Goal: Task Accomplishment & Management: Complete application form

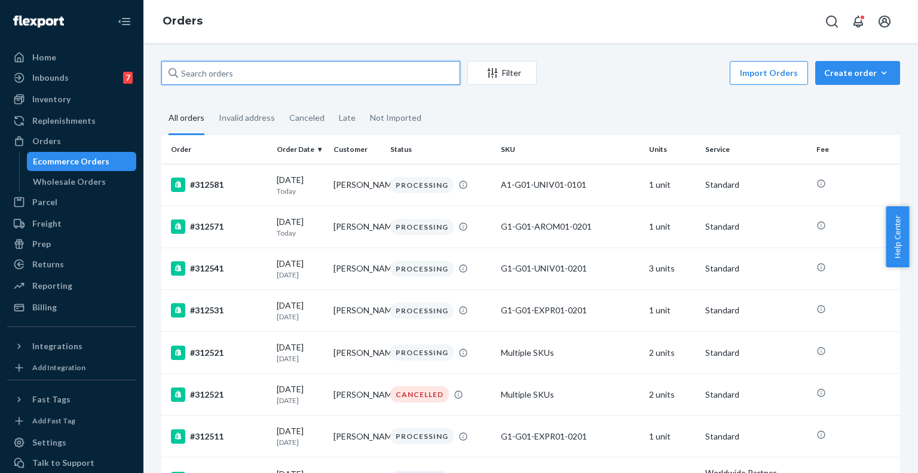
click at [322, 76] on input "text" at bounding box center [310, 73] width 299 height 24
paste input "307591"
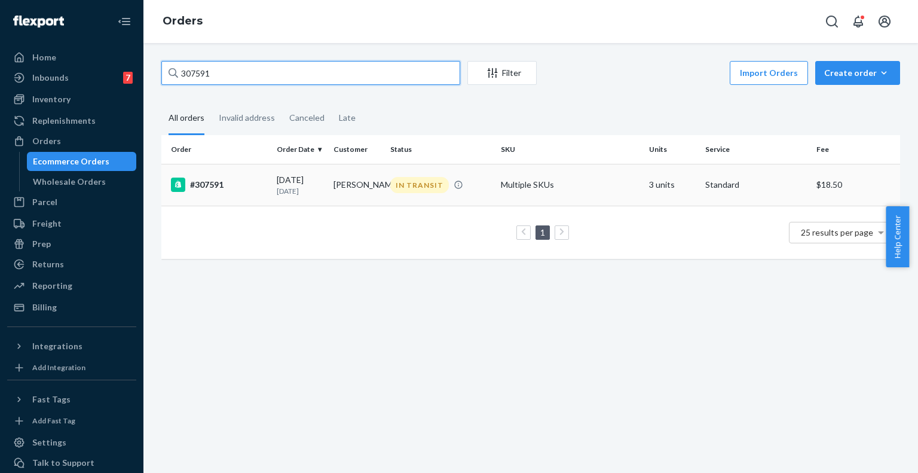
type input "307591"
click at [425, 202] on td "IN TRANSIT" at bounding box center [440, 185] width 111 height 42
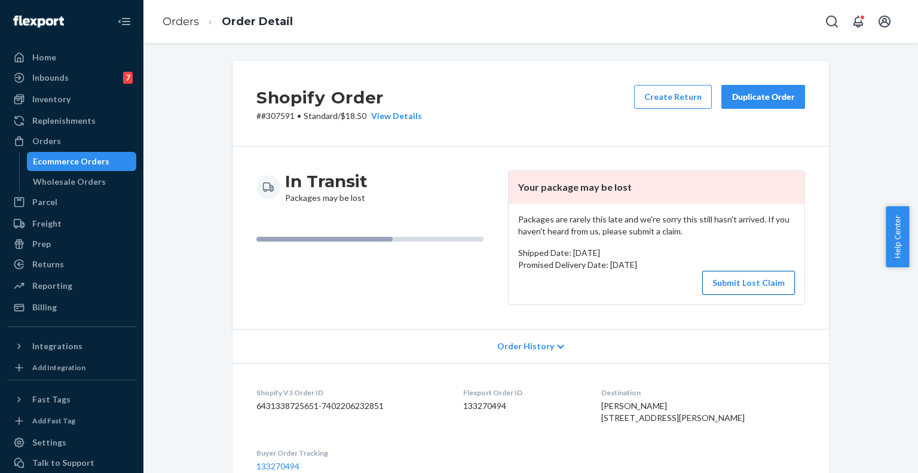
click at [715, 274] on button "Submit Lost Claim" at bounding box center [748, 283] width 93 height 24
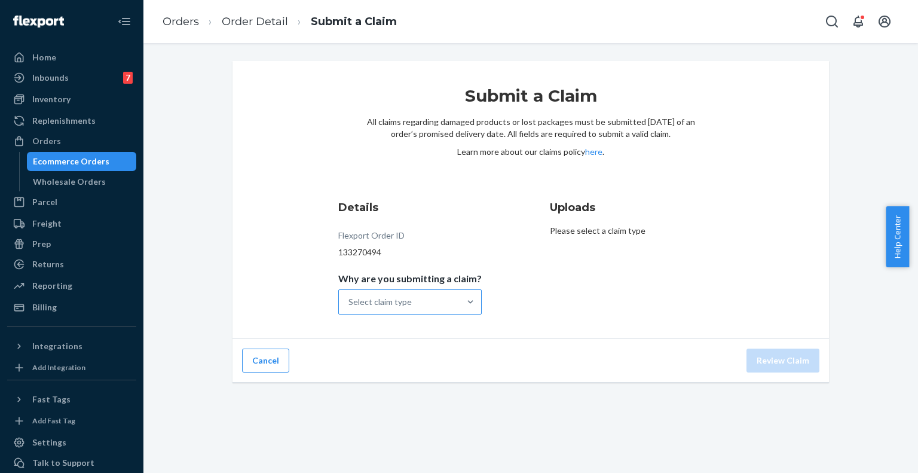
click at [448, 298] on div "Select claim type" at bounding box center [399, 302] width 121 height 24
click at [350, 298] on input "Why are you submitting a claim? Select claim type" at bounding box center [348, 302] width 1 height 12
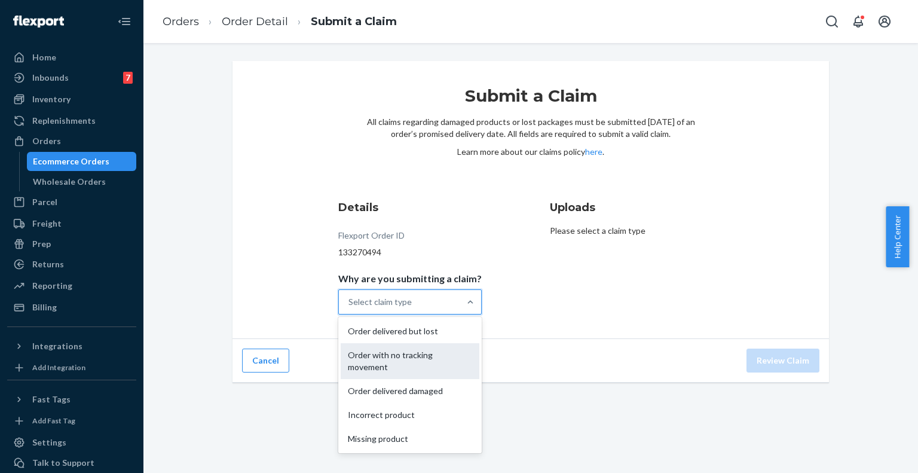
click at [431, 367] on div "Order with no tracking movement" at bounding box center [410, 361] width 139 height 36
click at [350, 308] on input "Why are you submitting a claim? option Order with no tracking movement focused,…" at bounding box center [348, 302] width 1 height 12
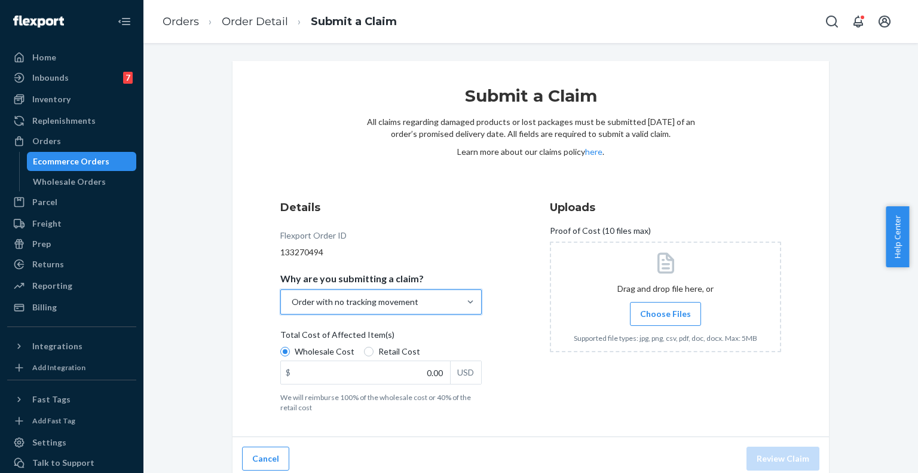
click at [404, 350] on span "Retail Cost" at bounding box center [399, 351] width 42 height 12
click at [373, 350] on input "Retail Cost" at bounding box center [369, 352] width 10 height 10
radio input "true"
radio input "false"
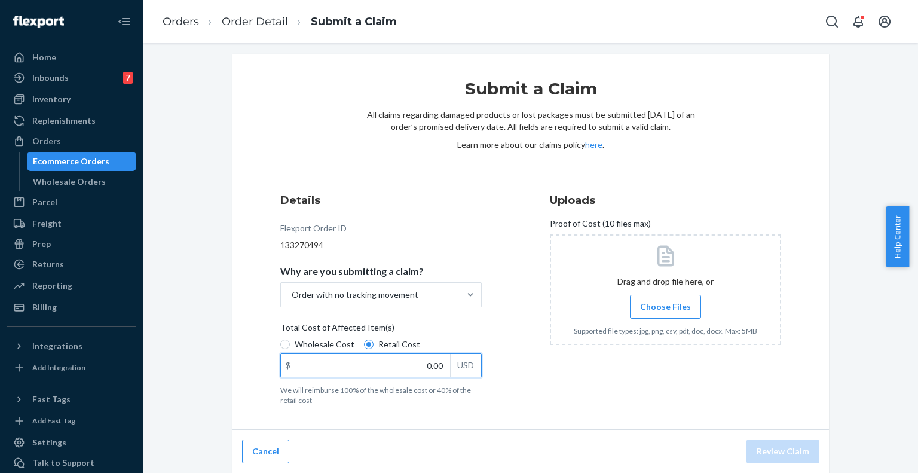
click at [434, 366] on input "0.00" at bounding box center [365, 365] width 169 height 23
click at [366, 308] on div "Details Flexport Order ID 133270494 Why are you submitting a claim? Order with …" at bounding box center [395, 298] width 231 height 227
click at [363, 303] on div "Order with no tracking movement" at bounding box center [370, 295] width 179 height 24
click at [292, 301] on input "Why are you submitting a claim? Order with no tracking movement" at bounding box center [290, 295] width 1 height 12
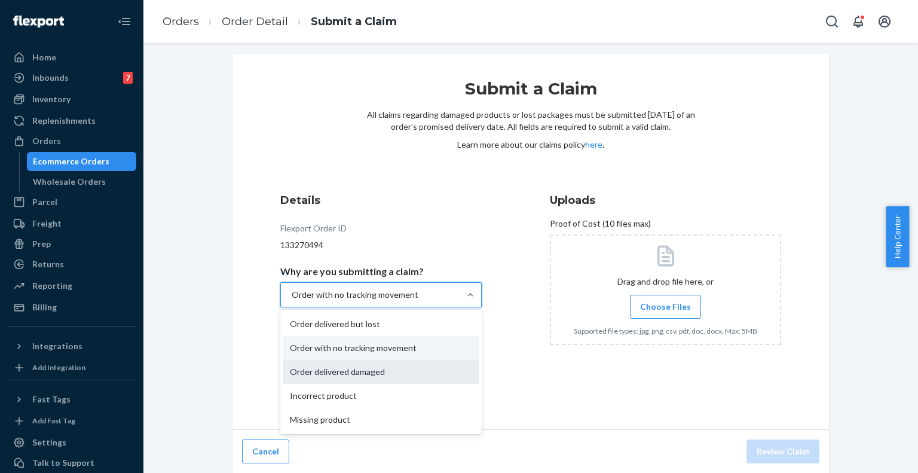
click at [341, 374] on div "Order delivered damaged" at bounding box center [381, 372] width 197 height 24
click at [292, 301] on input "Why are you submitting a claim? option Order with no tracking movement, selecte…" at bounding box center [290, 295] width 1 height 12
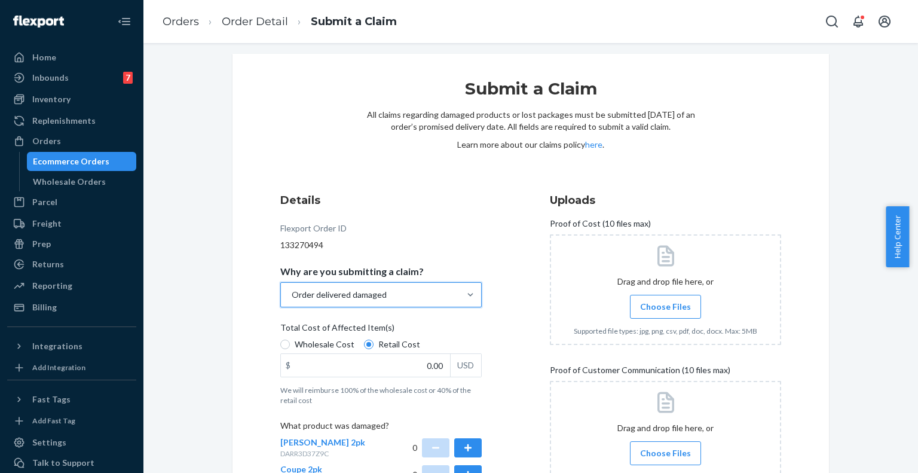
click at [407, 278] on span "Why are you submitting a claim?" at bounding box center [351, 273] width 143 height 17
click at [292, 289] on input "Why are you submitting a claim? option Order delivered damaged, selected. 0 res…" at bounding box center [290, 295] width 1 height 12
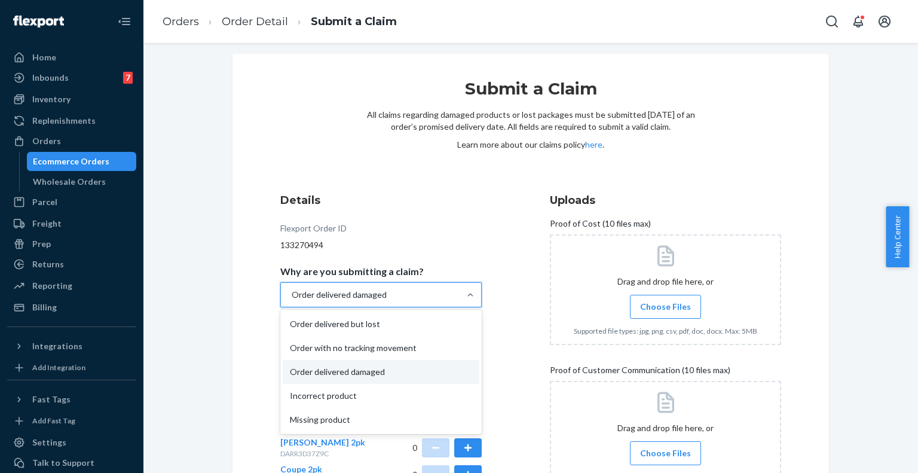
click at [403, 286] on div "Order delivered damaged" at bounding box center [370, 295] width 179 height 24
click at [292, 289] on input "Why are you submitting a claim? option Order delivered damaged, selected. optio…" at bounding box center [290, 295] width 1 height 12
click at [391, 341] on div "Order with no tracking movement" at bounding box center [381, 348] width 197 height 24
click at [292, 301] on input "Why are you submitting a claim? option Order delivered damaged, selected. optio…" at bounding box center [290, 295] width 1 height 12
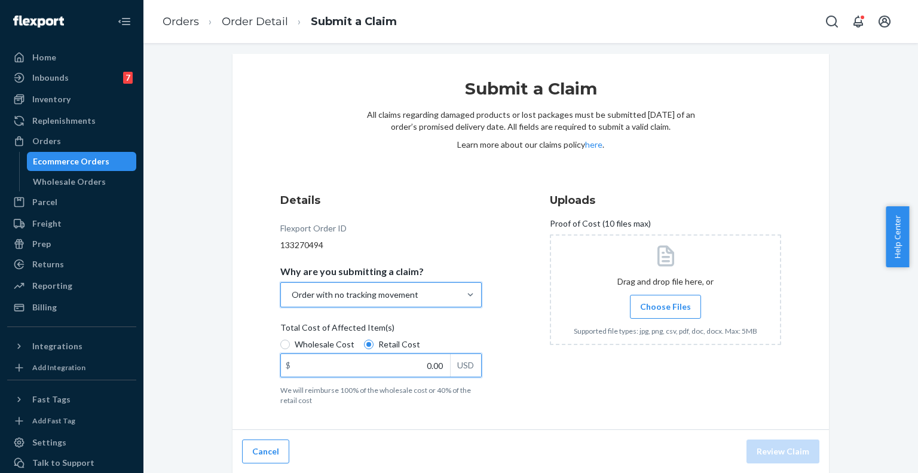
click at [408, 364] on input "0.00" at bounding box center [365, 365] width 169 height 23
type input "128.00"
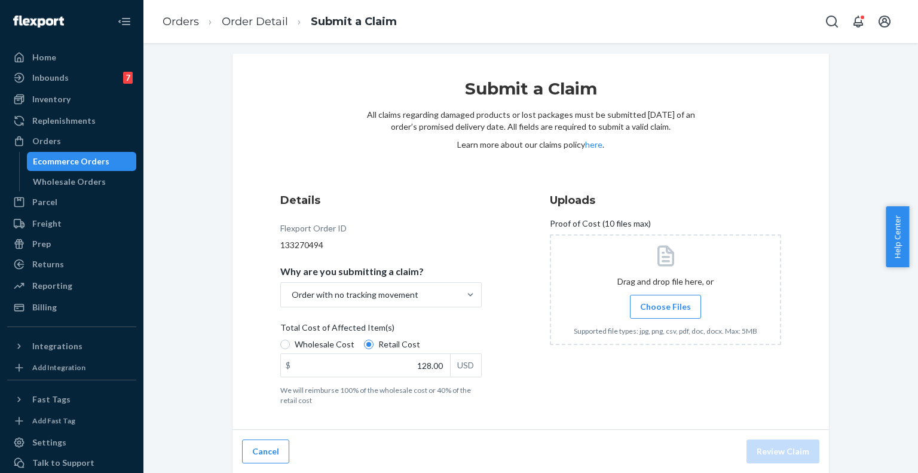
click at [647, 304] on span "Choose Files" at bounding box center [665, 307] width 51 height 12
click at [665, 304] on input "Choose Files" at bounding box center [665, 306] width 1 height 13
click at [652, 317] on label "Choose Files" at bounding box center [665, 307] width 71 height 24
click at [665, 313] on input "Choose Files" at bounding box center [665, 306] width 1 height 13
click at [660, 315] on label "Choose Files" at bounding box center [665, 307] width 71 height 24
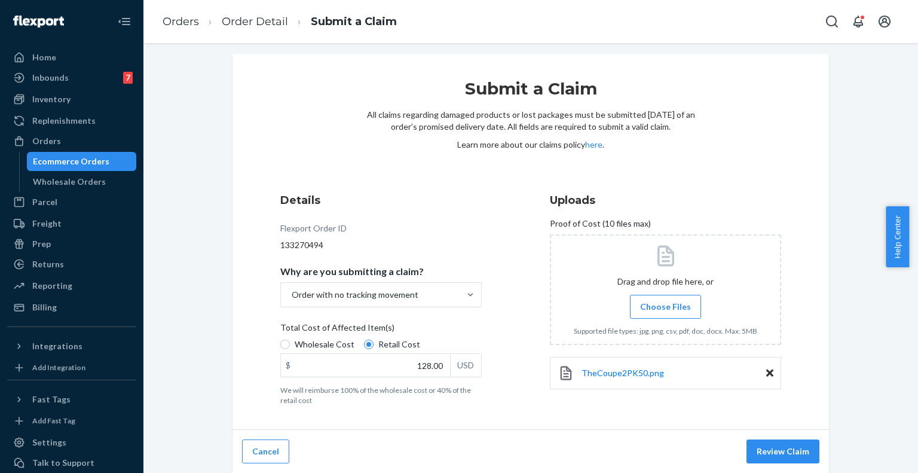
click at [665, 313] on input "Choose Files" at bounding box center [665, 306] width 1 height 13
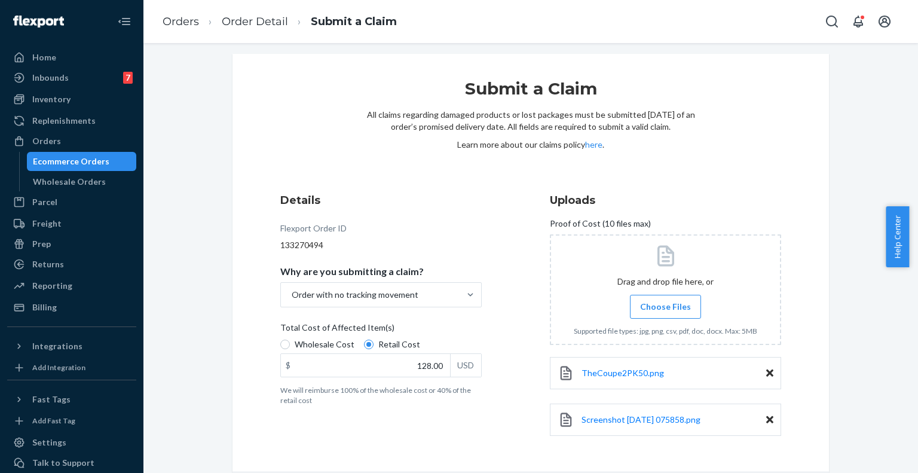
scroll to position [49, 0]
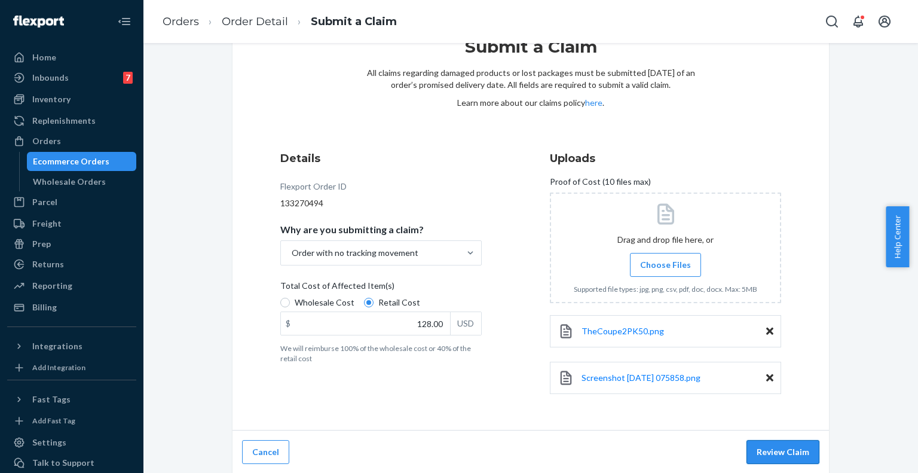
click at [782, 449] on button "Review Claim" at bounding box center [782, 452] width 73 height 24
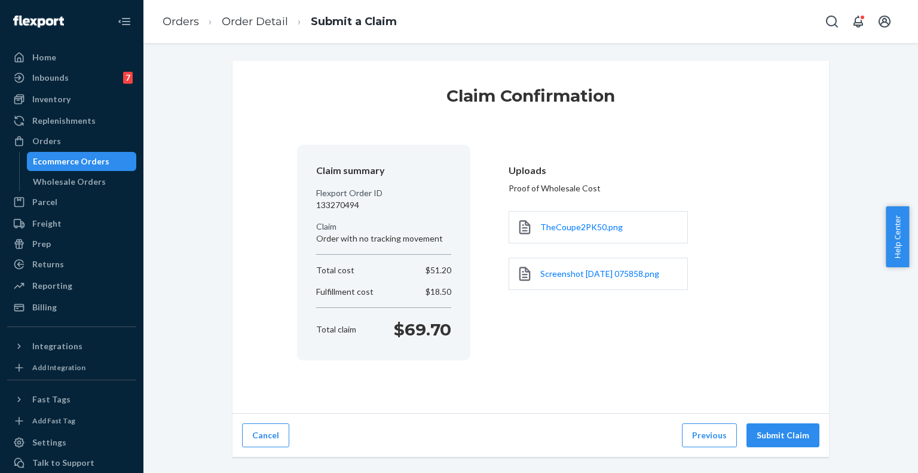
click at [774, 449] on div "Cancel Previous Submit Claim" at bounding box center [530, 435] width 596 height 44
click at [776, 445] on button "Submit Claim" at bounding box center [782, 435] width 73 height 24
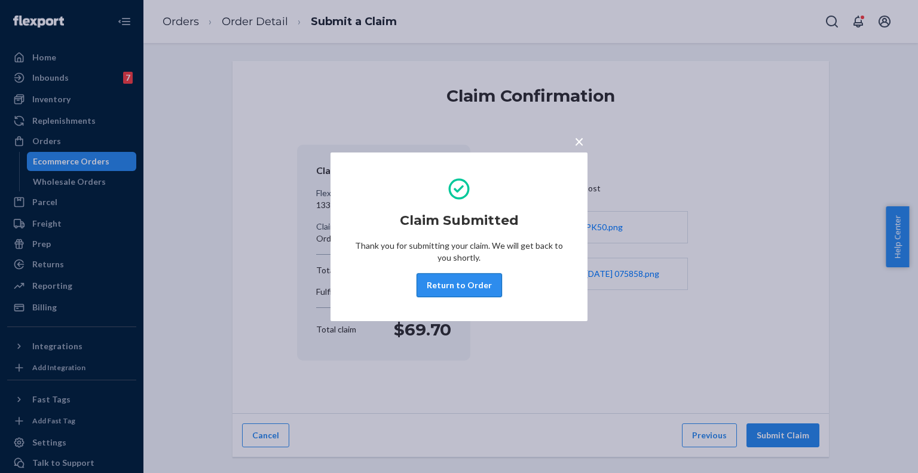
click at [464, 287] on button "Return to Order" at bounding box center [458, 285] width 85 height 24
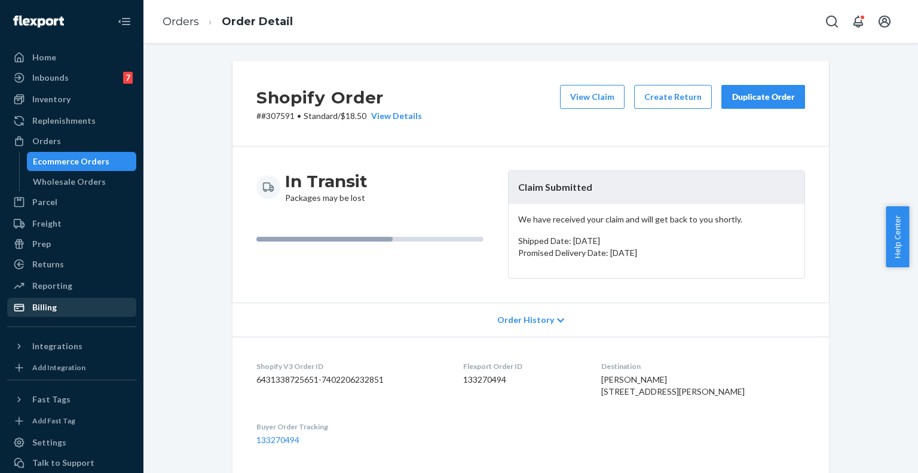
click at [39, 301] on div "Billing" at bounding box center [71, 307] width 127 height 17
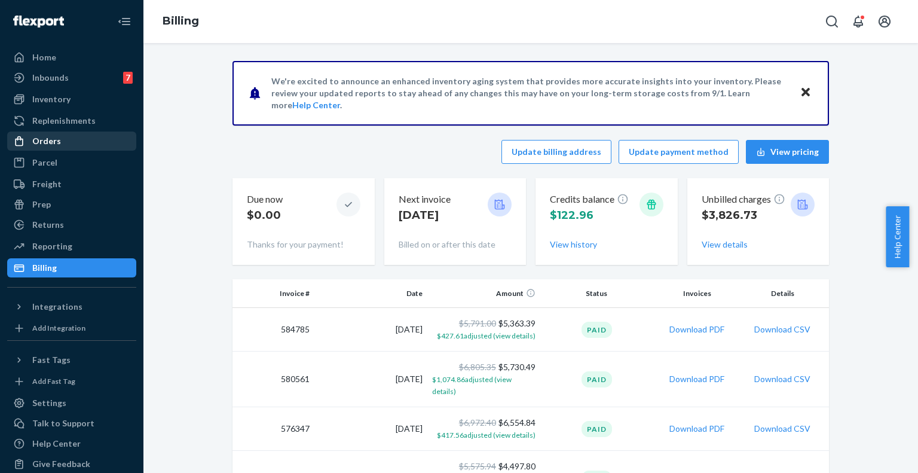
click at [41, 146] on div "Orders" at bounding box center [46, 141] width 29 height 12
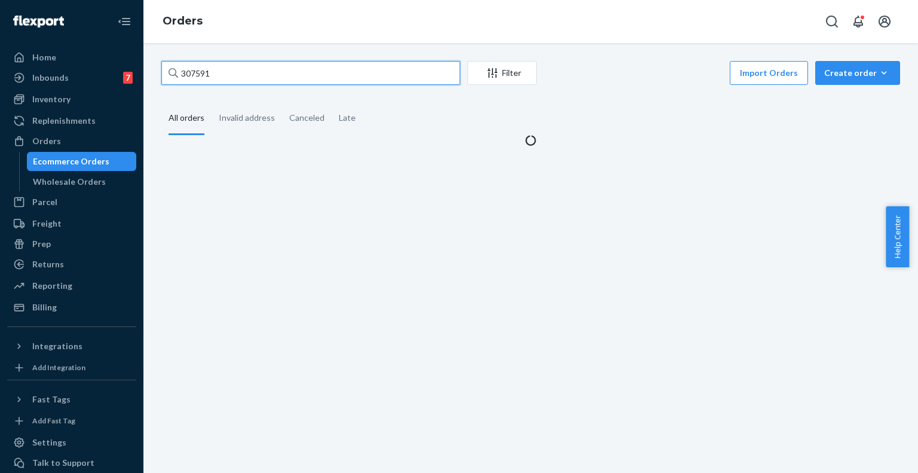
click at [203, 78] on input "307591" at bounding box center [310, 73] width 299 height 24
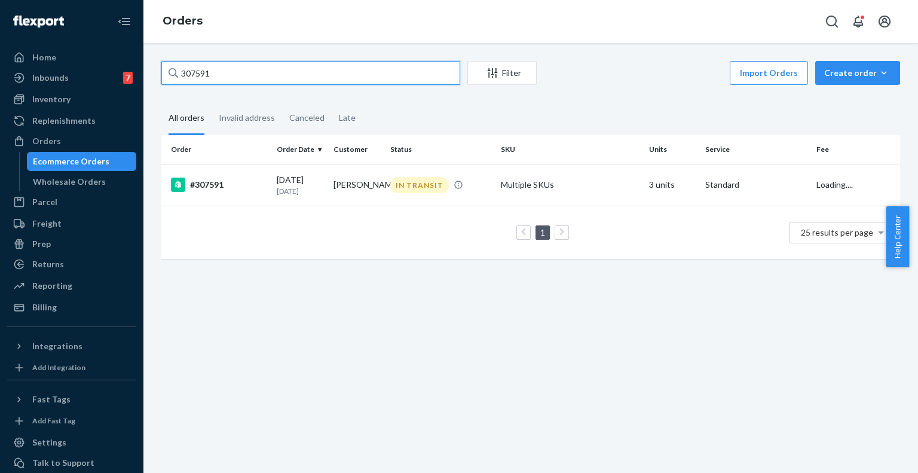
paste input "1174"
type input "311741"
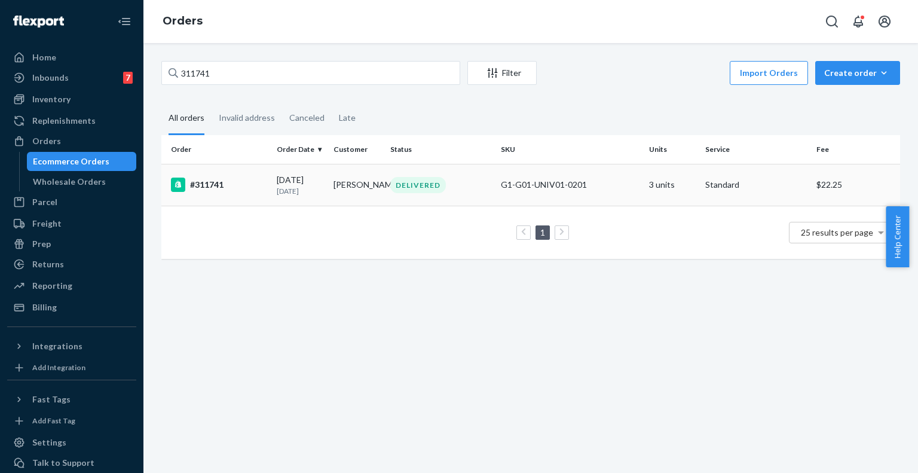
click at [253, 182] on div "#311741" at bounding box center [219, 184] width 96 height 14
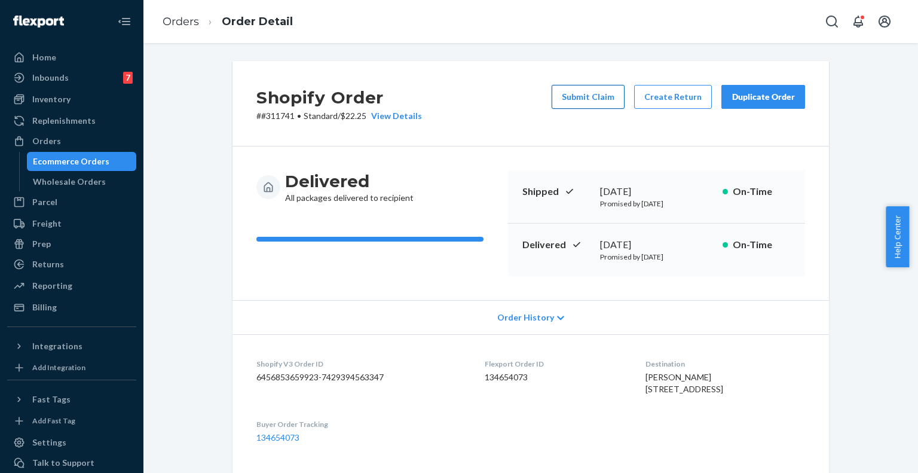
click at [594, 98] on button "Submit Claim" at bounding box center [587, 97] width 73 height 24
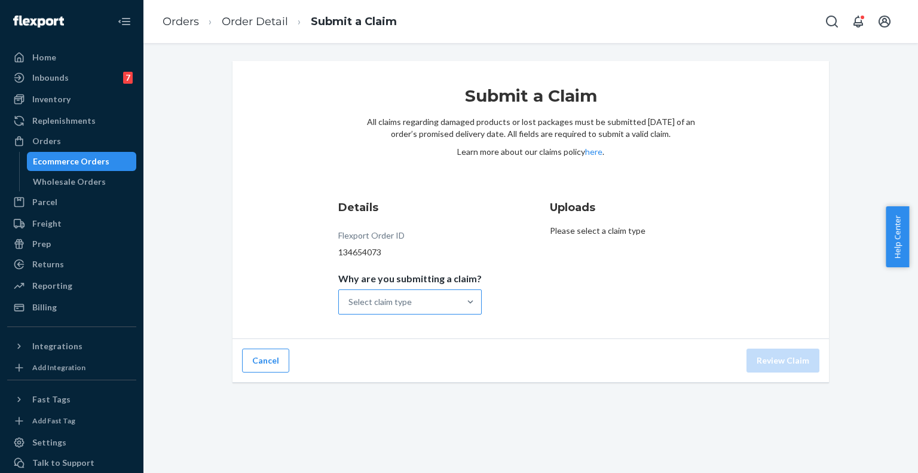
click at [436, 296] on div "Select claim type" at bounding box center [399, 302] width 121 height 24
click at [350, 296] on input "Why are you submitting a claim? Select claim type" at bounding box center [348, 302] width 1 height 12
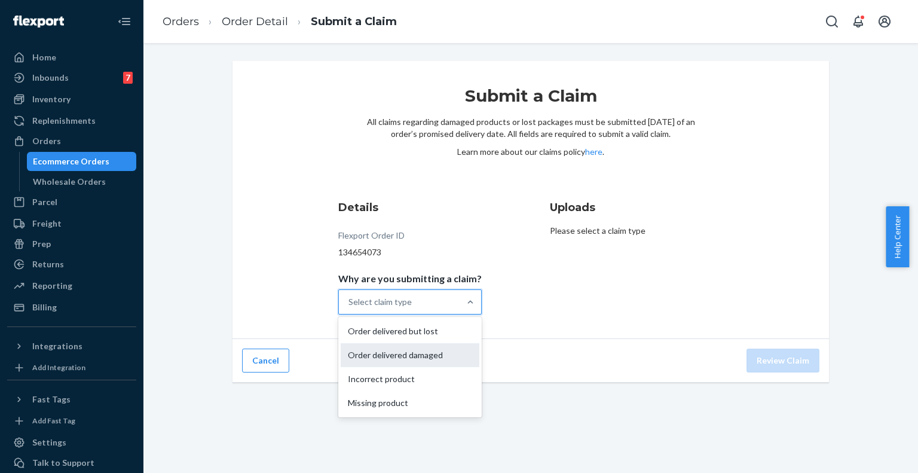
click at [403, 347] on div "Order delivered damaged" at bounding box center [410, 355] width 139 height 24
click at [350, 308] on input "Why are you submitting a claim? option Order delivered damaged focused, 2 of 4.…" at bounding box center [348, 302] width 1 height 12
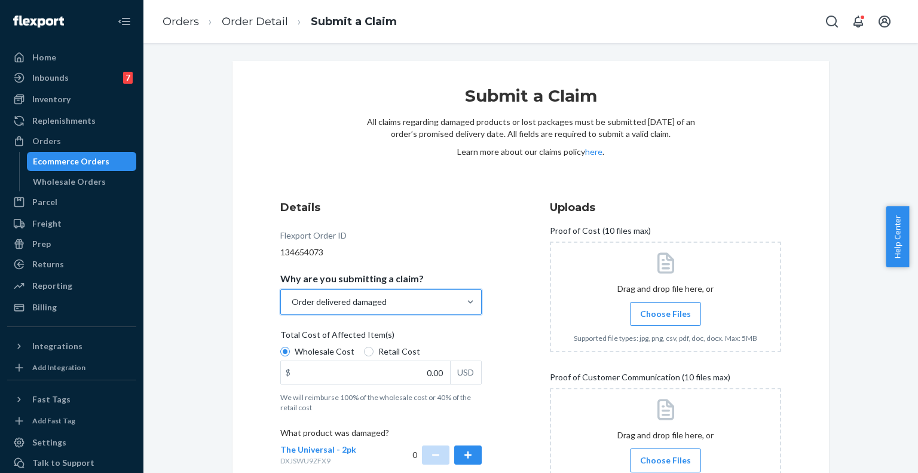
click at [412, 304] on div "Order delivered damaged" at bounding box center [370, 302] width 179 height 24
click at [292, 304] on input "Why are you submitting a claim? option Order delivered damaged, selected. 0 res…" at bounding box center [290, 302] width 1 height 12
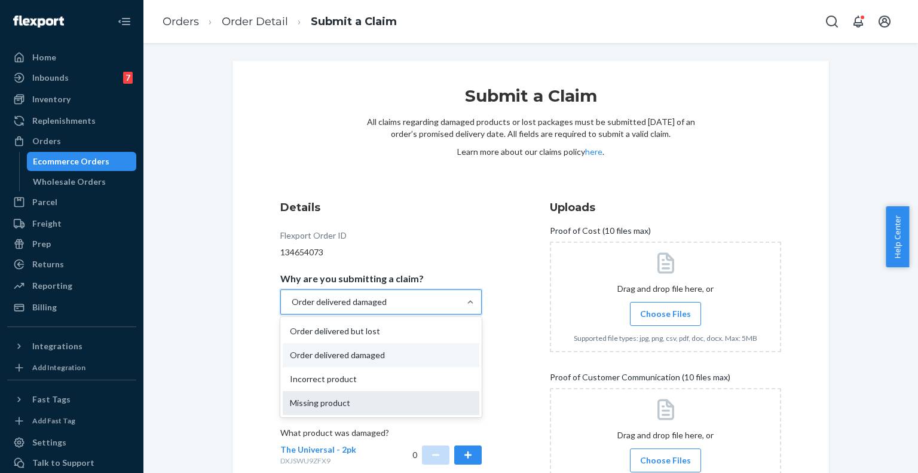
click at [356, 400] on div "Missing product" at bounding box center [381, 403] width 197 height 24
click at [292, 308] on input "Why are you submitting a claim? option Order delivered damaged, selected. optio…" at bounding box center [290, 302] width 1 height 12
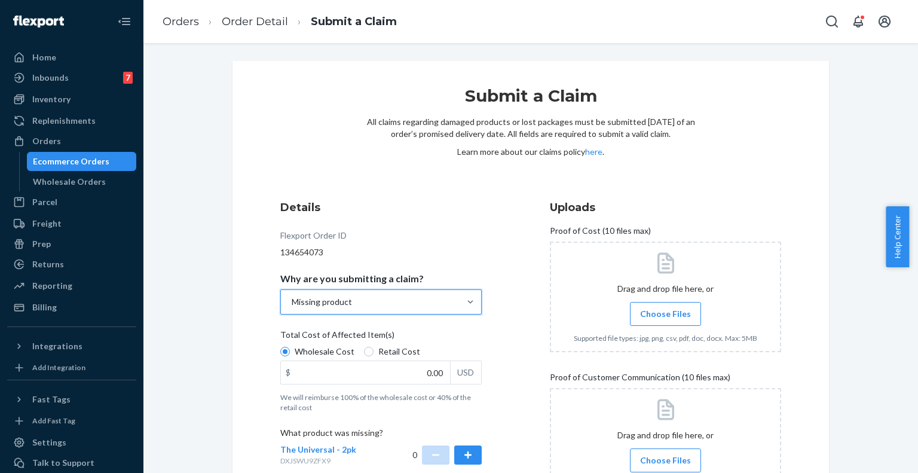
click at [378, 358] on div "Wholesale Cost Retail Cost" at bounding box center [380, 352] width 211 height 15
click at [290, 356] on input "Wholesale Cost" at bounding box center [285, 352] width 10 height 10
click at [386, 352] on span "Retail Cost" at bounding box center [399, 351] width 42 height 12
click at [373, 352] on input "Retail Cost" at bounding box center [369, 352] width 10 height 10
radio input "true"
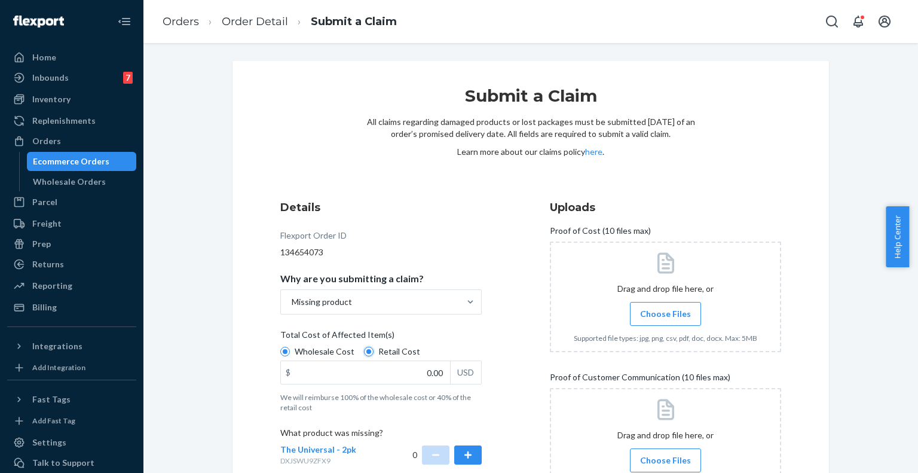
radio input "false"
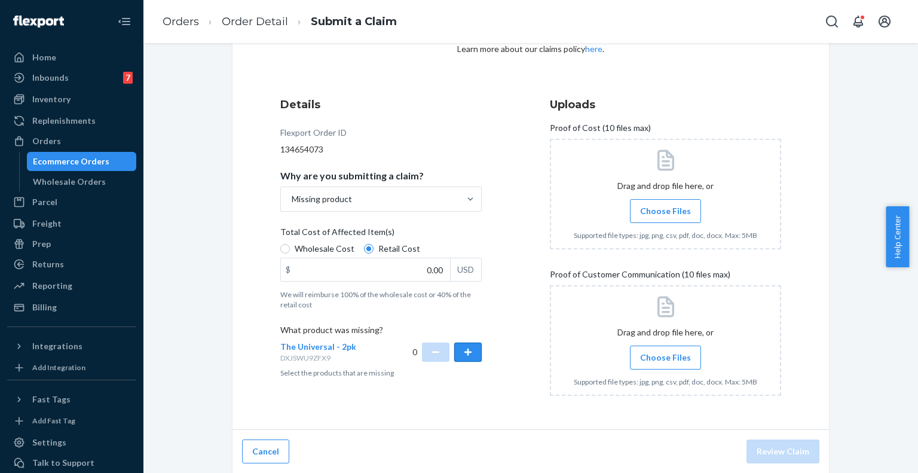
click at [459, 344] on button "button" at bounding box center [467, 351] width 27 height 19
click at [433, 264] on input "0.00" at bounding box center [365, 269] width 169 height 23
type input "237.00"
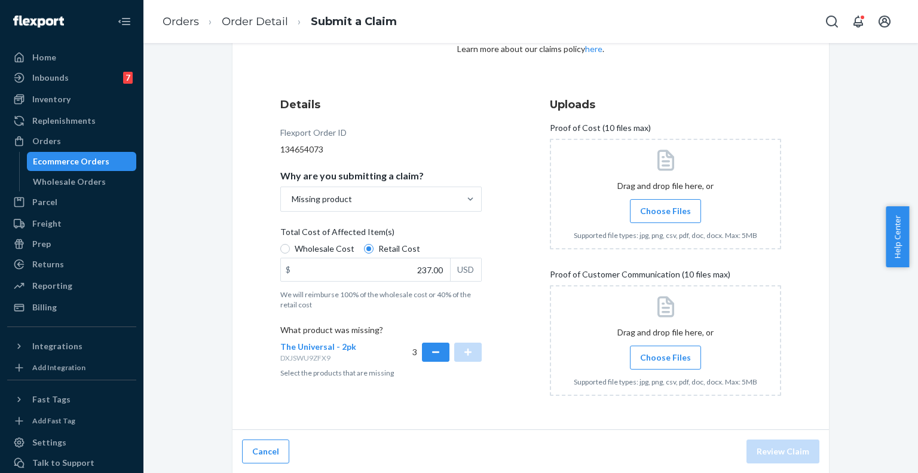
click at [662, 212] on span "Choose Files" at bounding box center [665, 211] width 51 height 12
click at [665, 212] on input "Choose Files" at bounding box center [665, 210] width 1 height 13
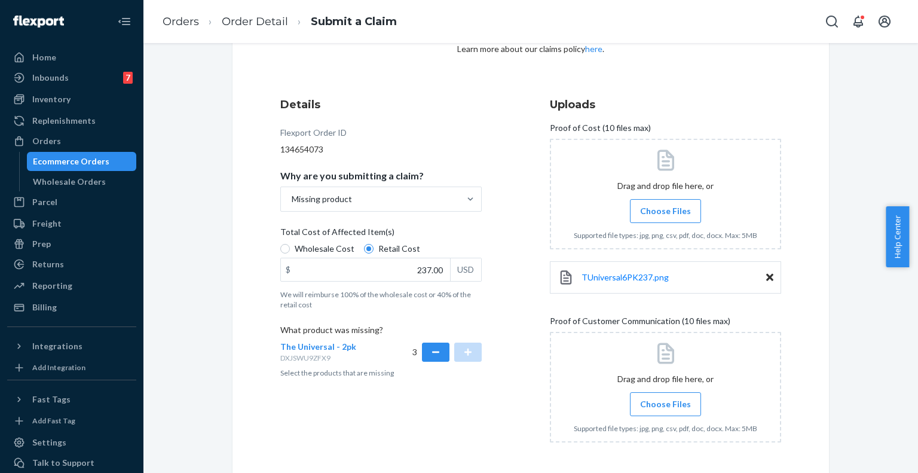
click at [654, 400] on span "Choose Files" at bounding box center [665, 404] width 51 height 12
click at [665, 400] on input "Choose Files" at bounding box center [665, 403] width 1 height 13
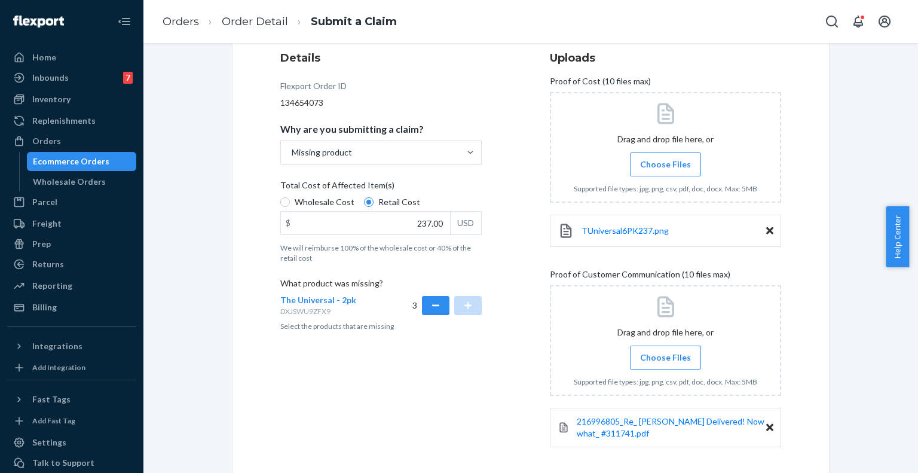
drag, startPoint x: 656, startPoint y: 359, endPoint x: 617, endPoint y: 357, distance: 38.9
click at [617, 357] on div at bounding box center [665, 340] width 231 height 111
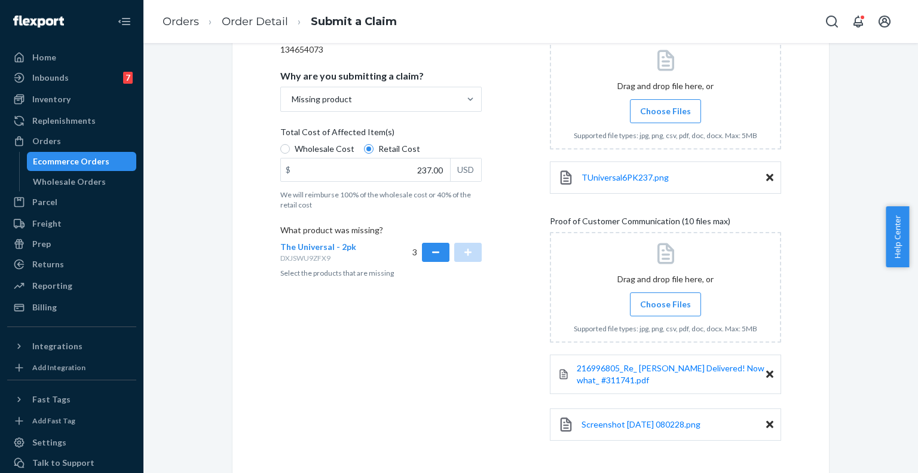
scroll to position [249, 0]
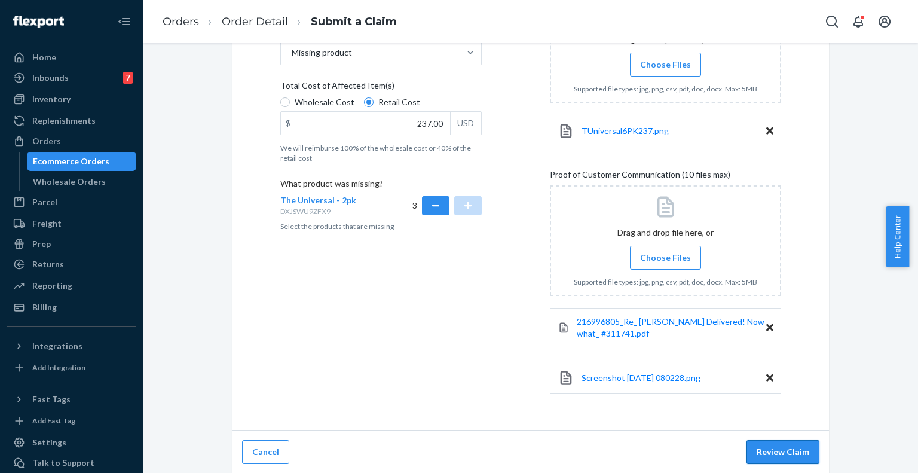
click at [776, 462] on button "Review Claim" at bounding box center [782, 452] width 73 height 24
click at [786, 451] on button "Review Claim" at bounding box center [782, 452] width 73 height 24
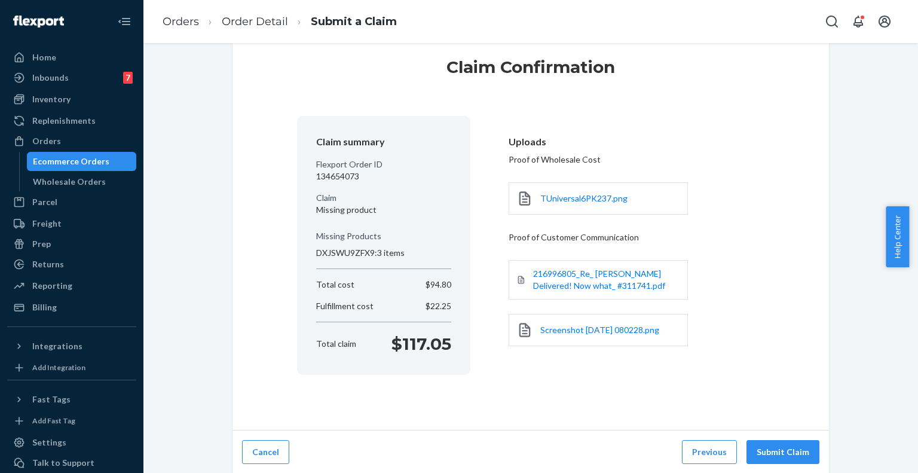
click at [786, 451] on button "Submit Claim" at bounding box center [782, 452] width 73 height 24
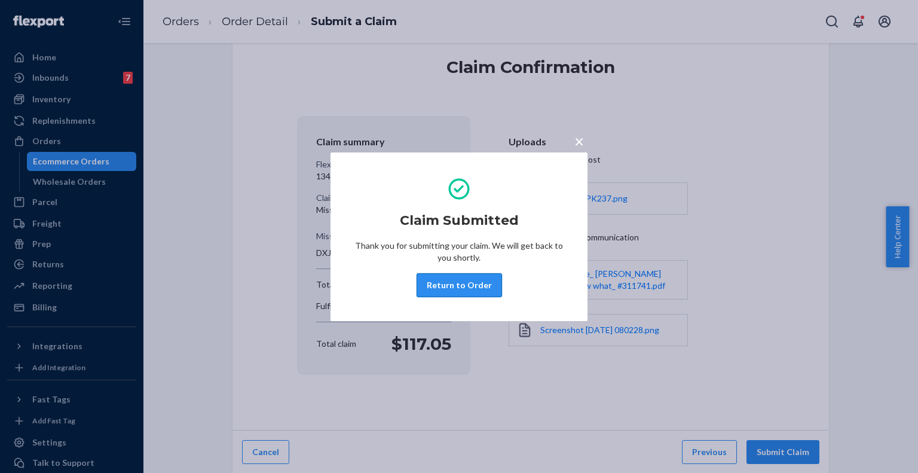
click at [469, 287] on button "Return to Order" at bounding box center [458, 285] width 85 height 24
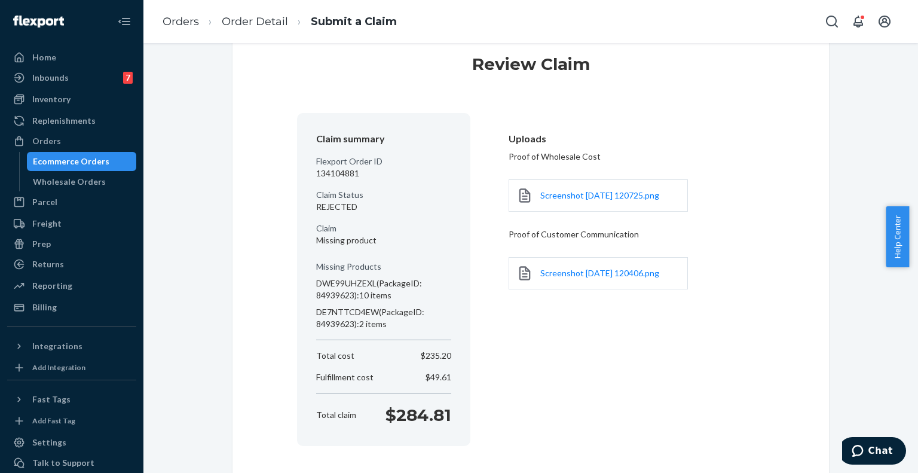
scroll to position [57, 0]
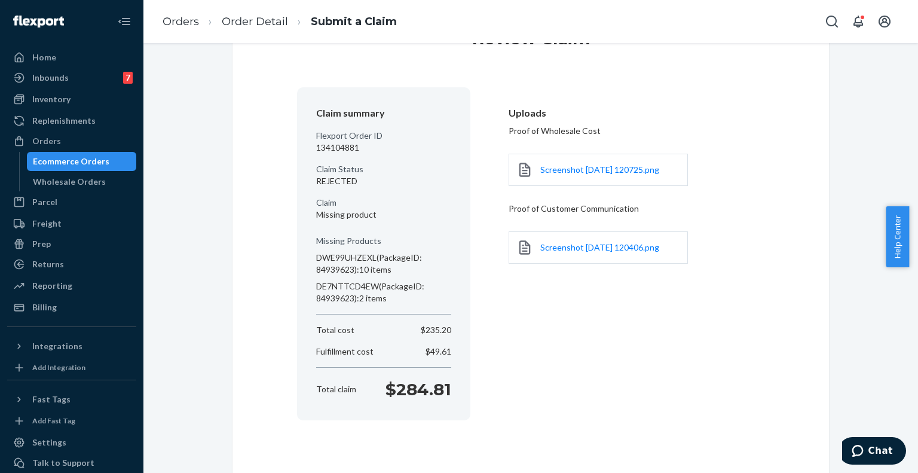
click at [354, 261] on p "DWE99UHZEXL (PackageID: 84939623) : 10 items" at bounding box center [383, 264] width 135 height 24
click at [717, 188] on div "Screenshot 2025-08-20 120725.png" at bounding box center [626, 169] width 237 height 47
click at [252, 24] on link "Order Detail" at bounding box center [255, 21] width 66 height 13
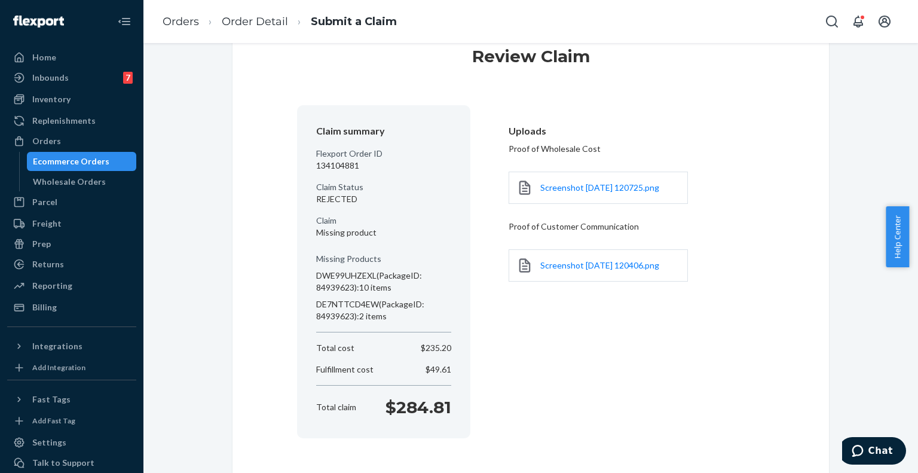
scroll to position [41, 0]
click at [395, 261] on p "Missing Products" at bounding box center [383, 258] width 135 height 12
click at [737, 133] on header "Uploads" at bounding box center [626, 130] width 237 height 14
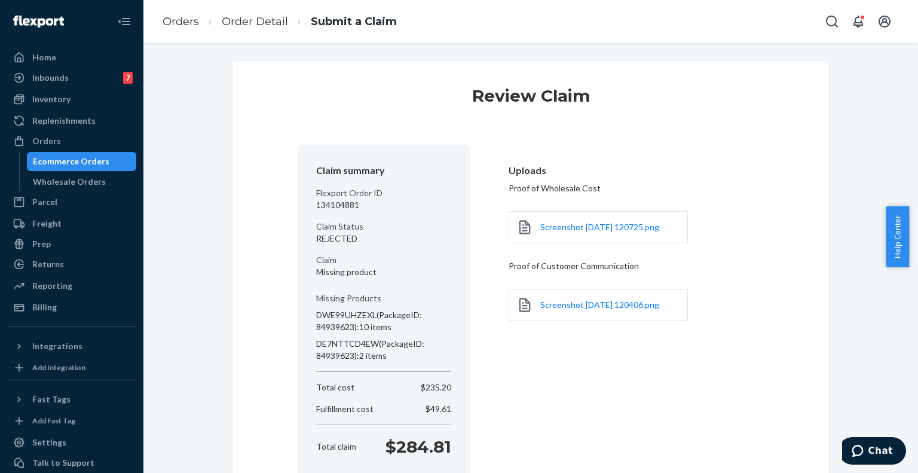
scroll to position [1, 0]
click at [270, 29] on li "Order Detail" at bounding box center [243, 22] width 89 height 16
click at [265, 23] on link "Order Detail" at bounding box center [255, 21] width 66 height 13
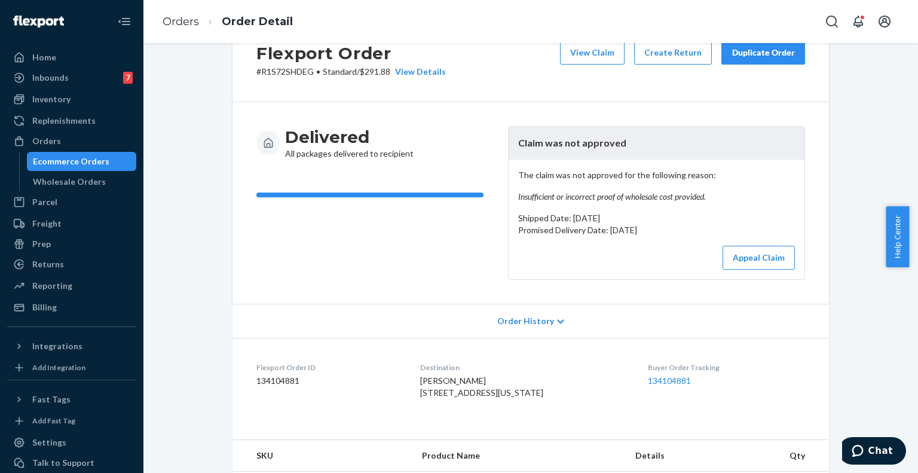
scroll to position [44, 0]
click at [600, 61] on button "View Claim" at bounding box center [592, 53] width 65 height 24
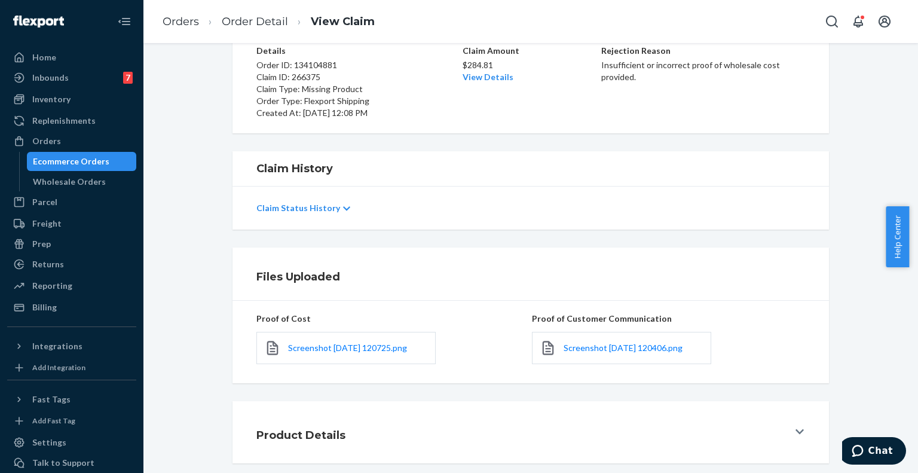
scroll to position [115, 0]
